Goal: Task Accomplishment & Management: Complete application form

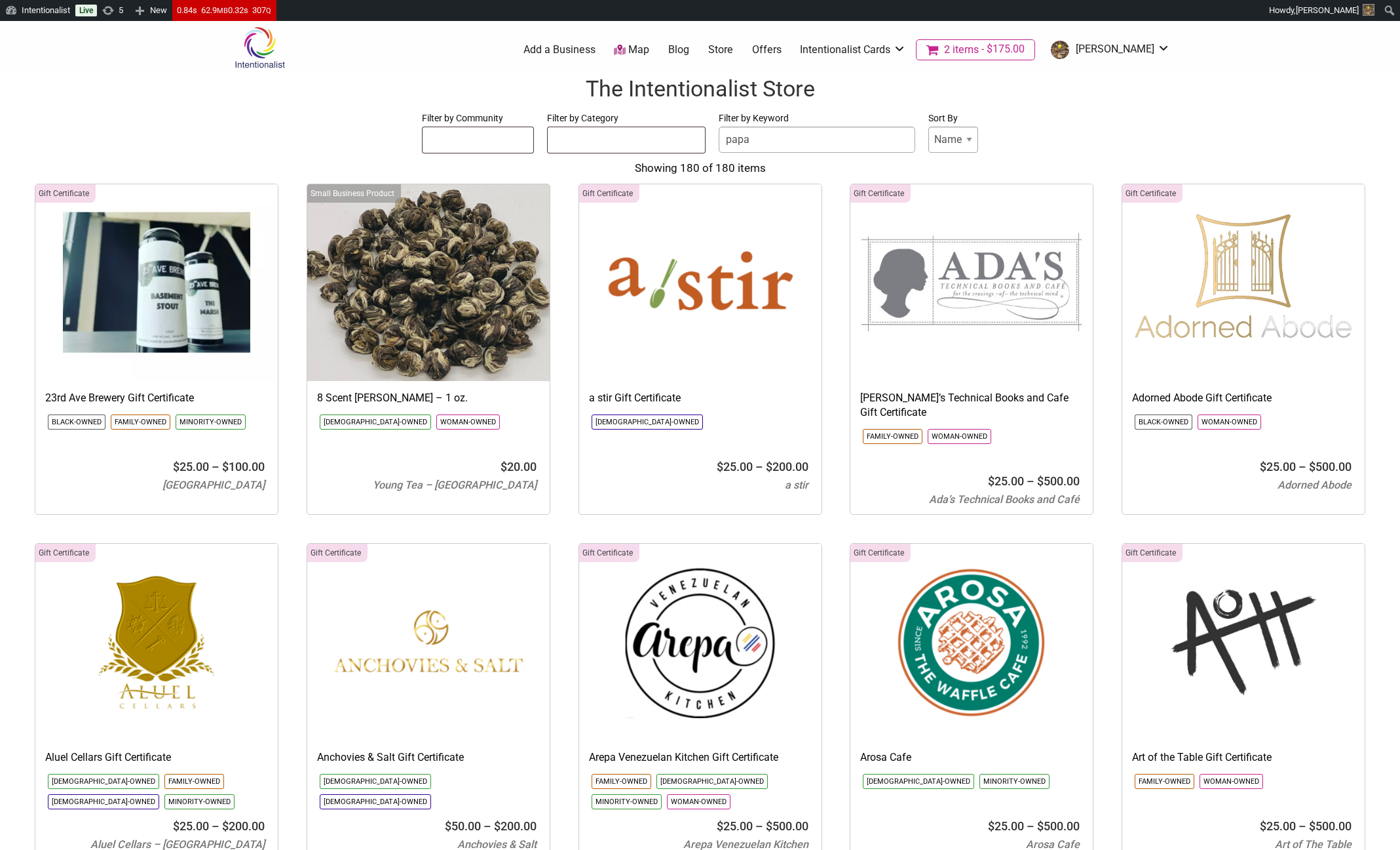
select select
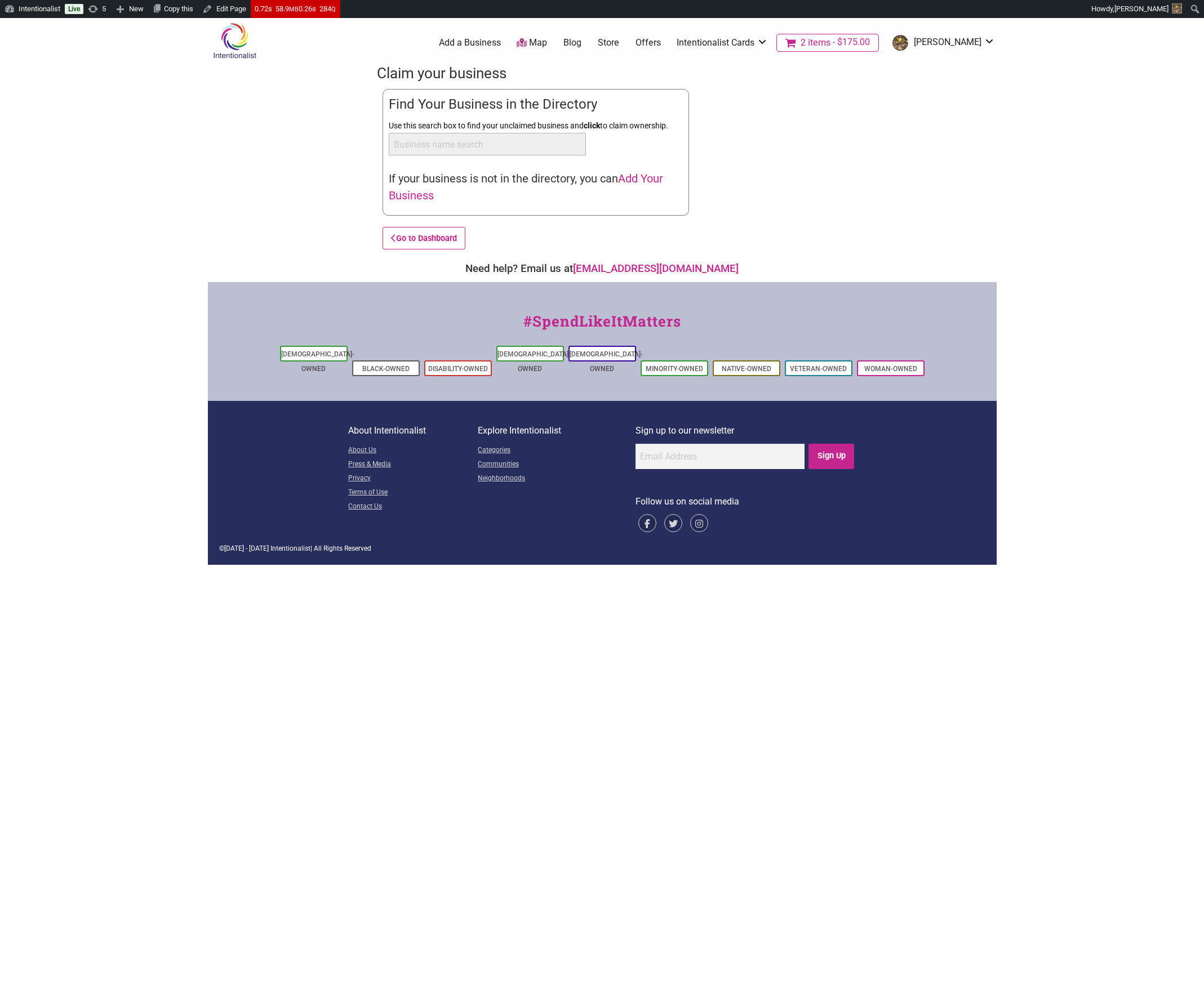
click at [633, 177] on span "Add Your Business" at bounding box center [526, 187] width 275 height 30
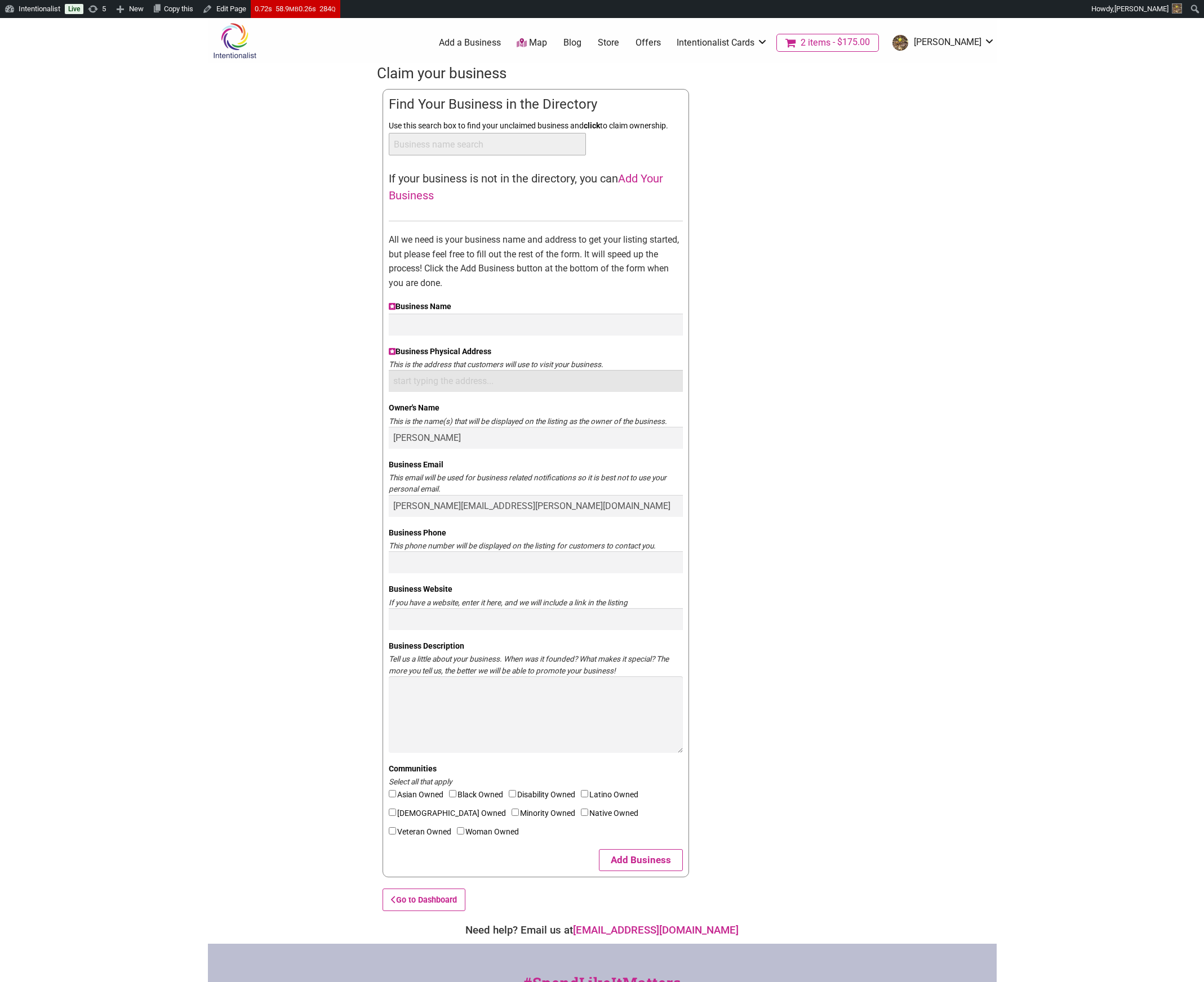
click at [477, 390] on input "Business Physical Address" at bounding box center [536, 381] width 294 height 22
type input "123"
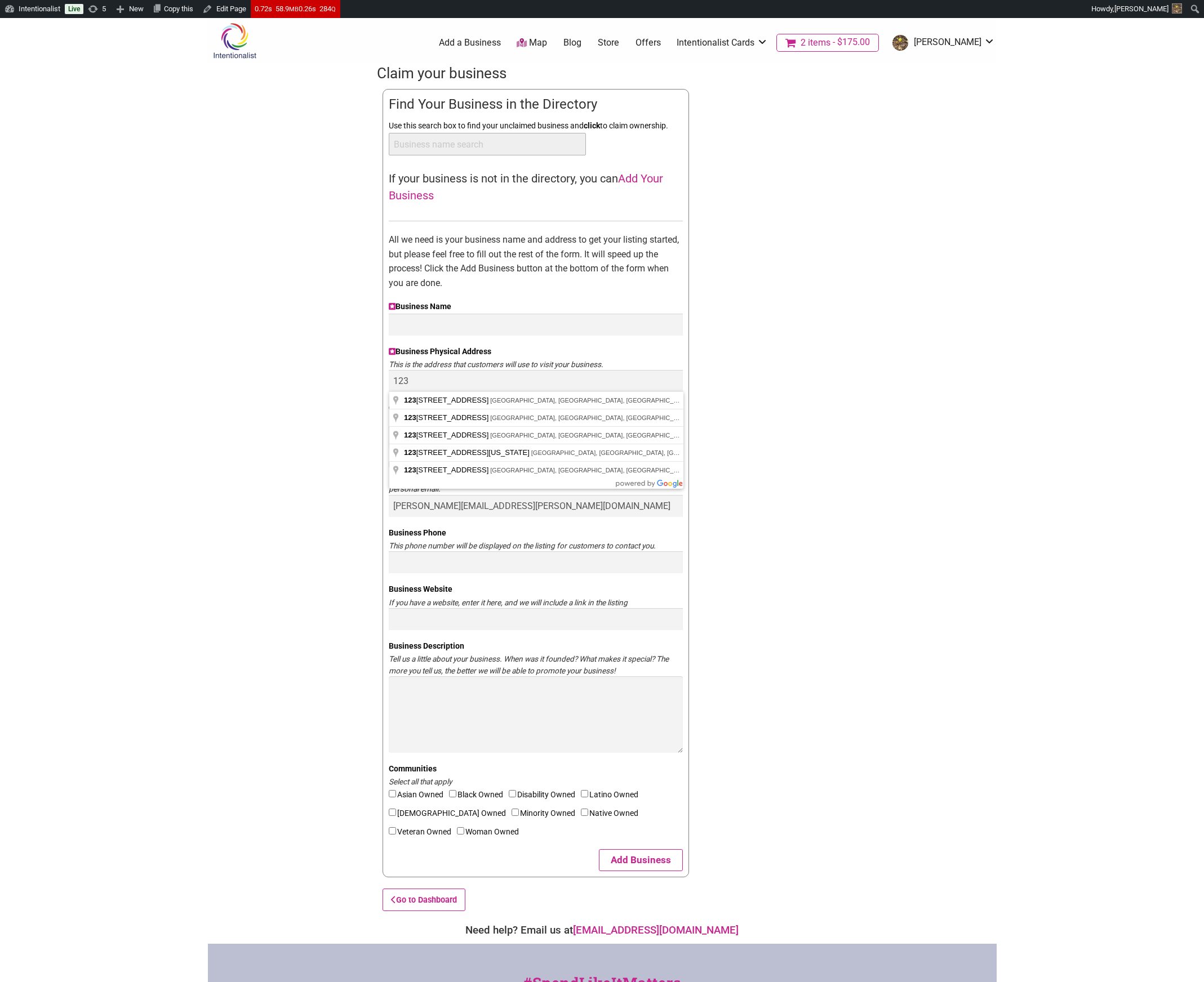
click at [785, 441] on div "Claim your business You are currently the owner of: Updating... Find Your Busin…" at bounding box center [602, 490] width 451 height 854
